Goal: Task Accomplishment & Management: Manage account settings

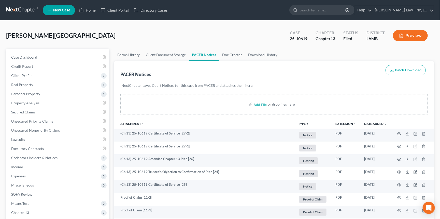
click at [22, 10] on link at bounding box center [22, 10] width 33 height 9
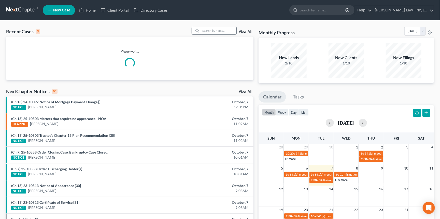
click at [228, 30] on input "search" at bounding box center [219, 30] width 36 height 7
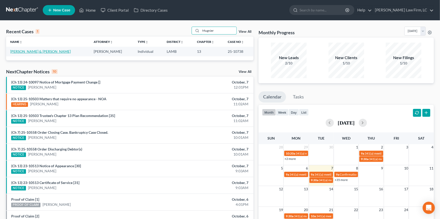
type input "Mugnier"
click at [36, 53] on link "Mugnier, Clifford & Miranda" at bounding box center [40, 51] width 61 height 4
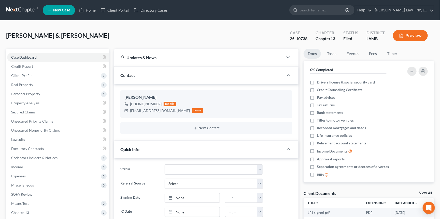
click at [325, 16] on ul "New Case Home Client Portal Directory Cases - No Result - See all results Or Pr…" at bounding box center [238, 10] width 391 height 13
click at [13, 11] on link at bounding box center [22, 10] width 33 height 9
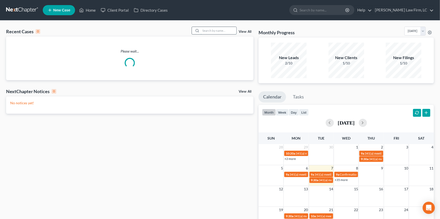
click at [217, 34] on input "search" at bounding box center [219, 30] width 36 height 7
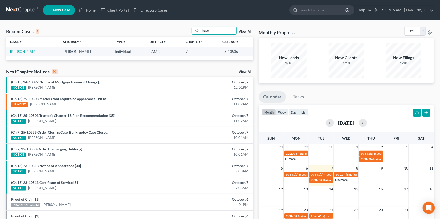
type input "haven"
click at [31, 50] on link "Haven, Matthew" at bounding box center [24, 51] width 28 height 4
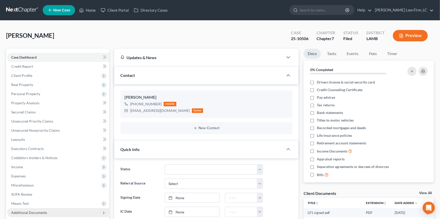
click at [48, 209] on span "Additional Documents" at bounding box center [58, 212] width 102 height 9
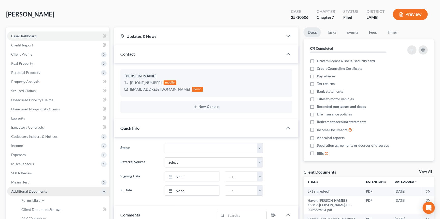
scroll to position [28, 0]
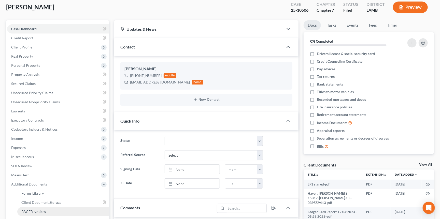
click at [57, 207] on link "PACER Notices" at bounding box center [63, 211] width 92 height 9
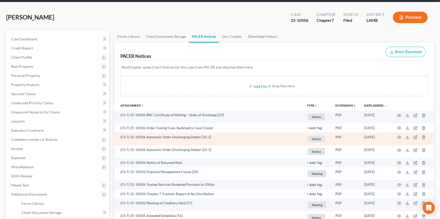
scroll to position [20, 0]
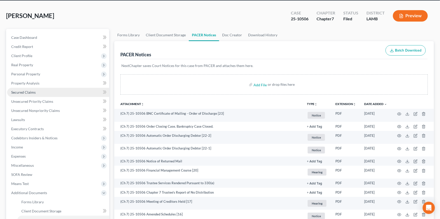
click at [61, 88] on link "Secured Claims" at bounding box center [58, 92] width 102 height 9
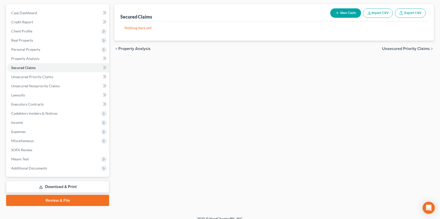
scroll to position [44, 0]
click at [52, 167] on span "Additional Documents" at bounding box center [58, 168] width 102 height 9
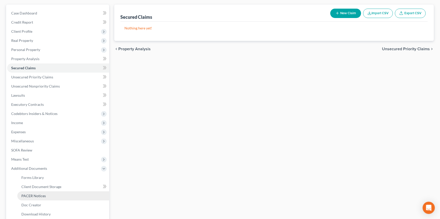
click at [57, 192] on link "PACER Notices" at bounding box center [63, 196] width 92 height 9
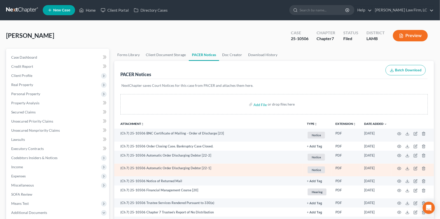
scroll to position [49, 0]
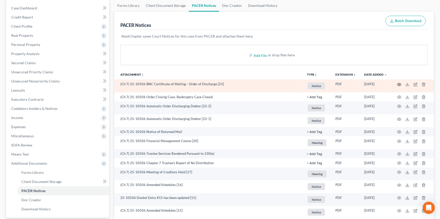
click at [400, 84] on icon "button" at bounding box center [399, 85] width 4 height 4
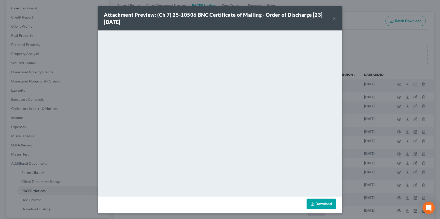
click at [334, 18] on button "×" at bounding box center [334, 18] width 4 height 6
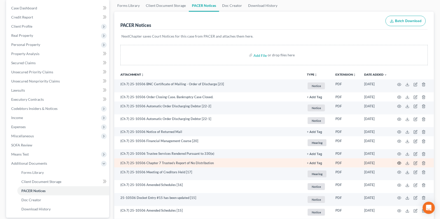
click at [397, 162] on icon "button" at bounding box center [399, 163] width 4 height 4
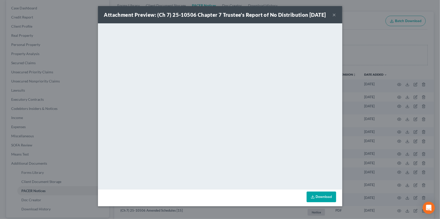
click at [374, 28] on div "Attachment Preview: (Ch 7) 25-10506 Chapter 7 Trustee's Report of No Distributi…" at bounding box center [220, 109] width 440 height 219
